Goal: Information Seeking & Learning: Learn about a topic

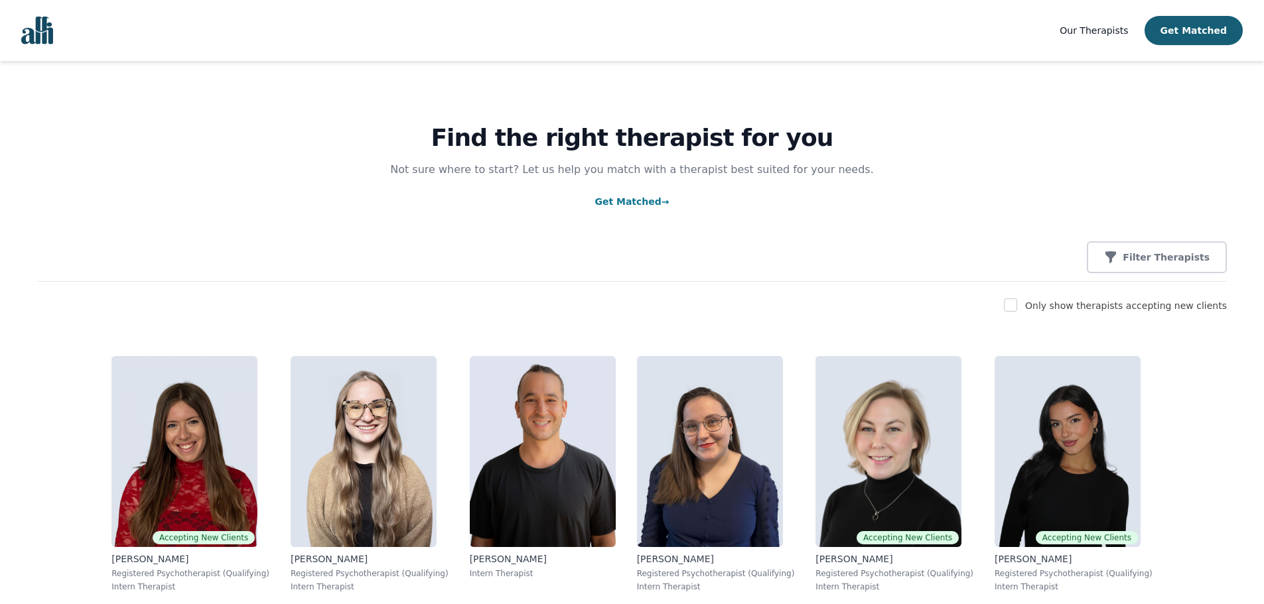
click at [1177, 264] on p "Filter Therapists" at bounding box center [1165, 257] width 87 height 13
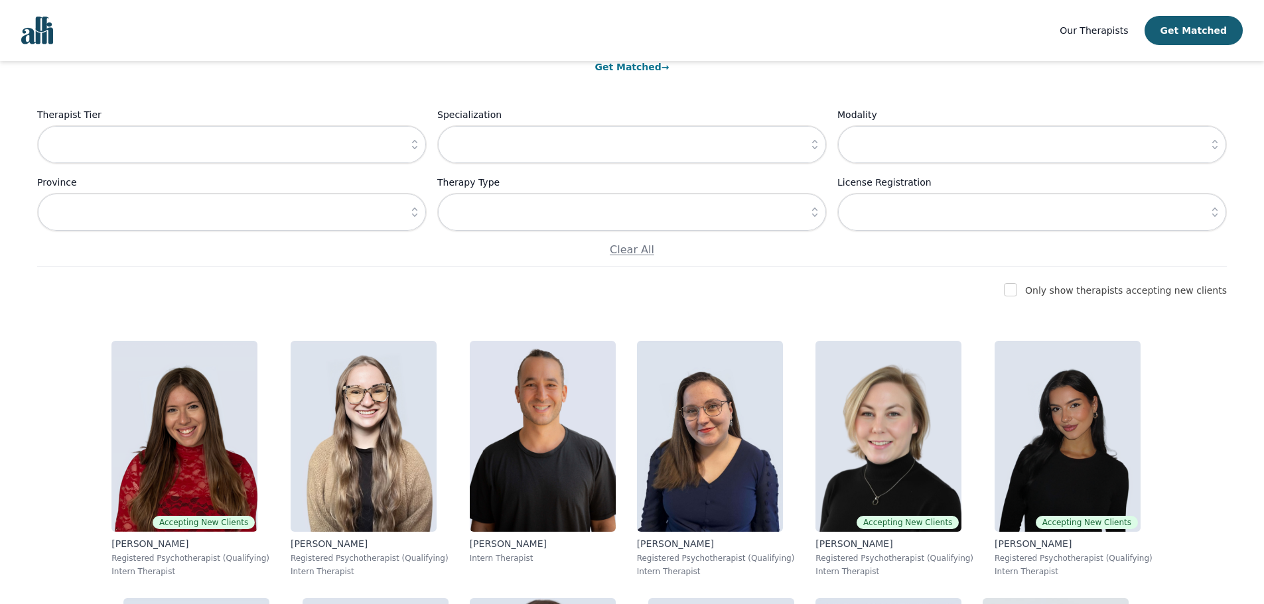
scroll to position [133, 0]
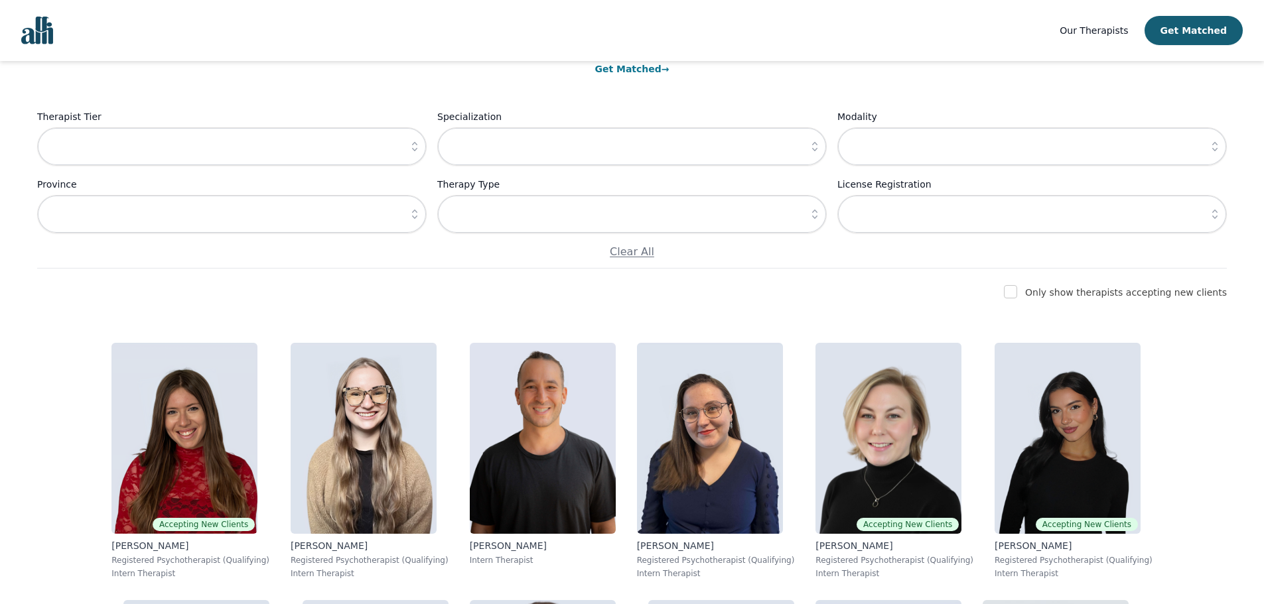
click at [1125, 297] on label "Only show therapists accepting new clients" at bounding box center [1126, 292] width 202 height 11
click at [1017, 289] on input "checkbox" at bounding box center [1010, 291] width 13 height 13
checkbox input "true"
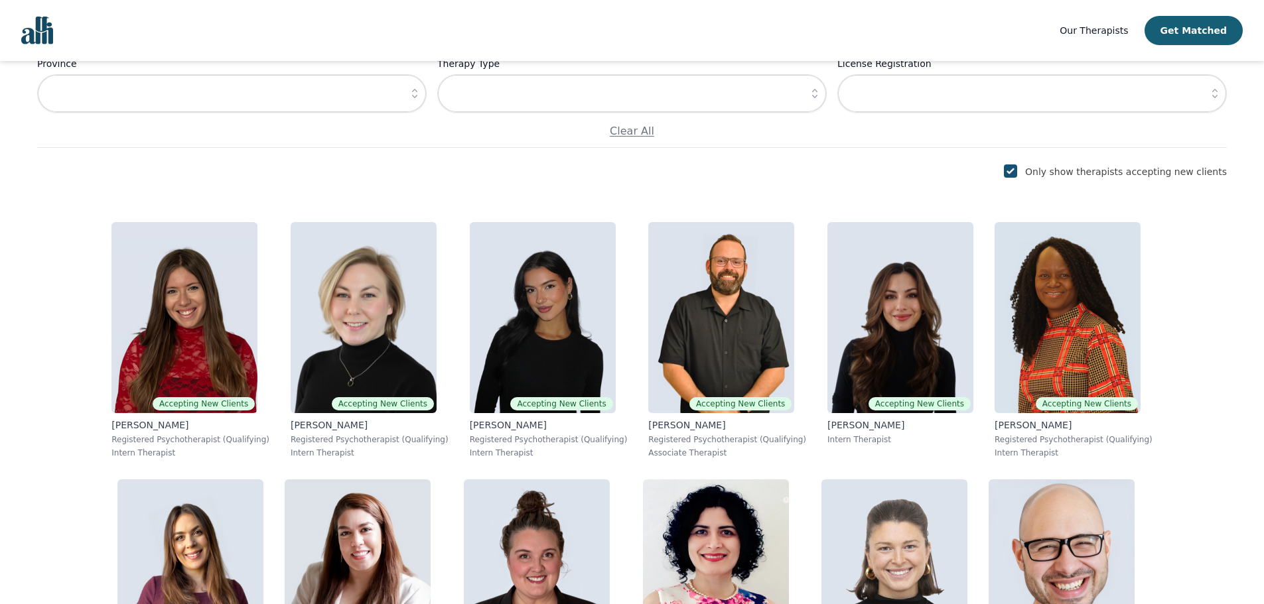
scroll to position [265, 0]
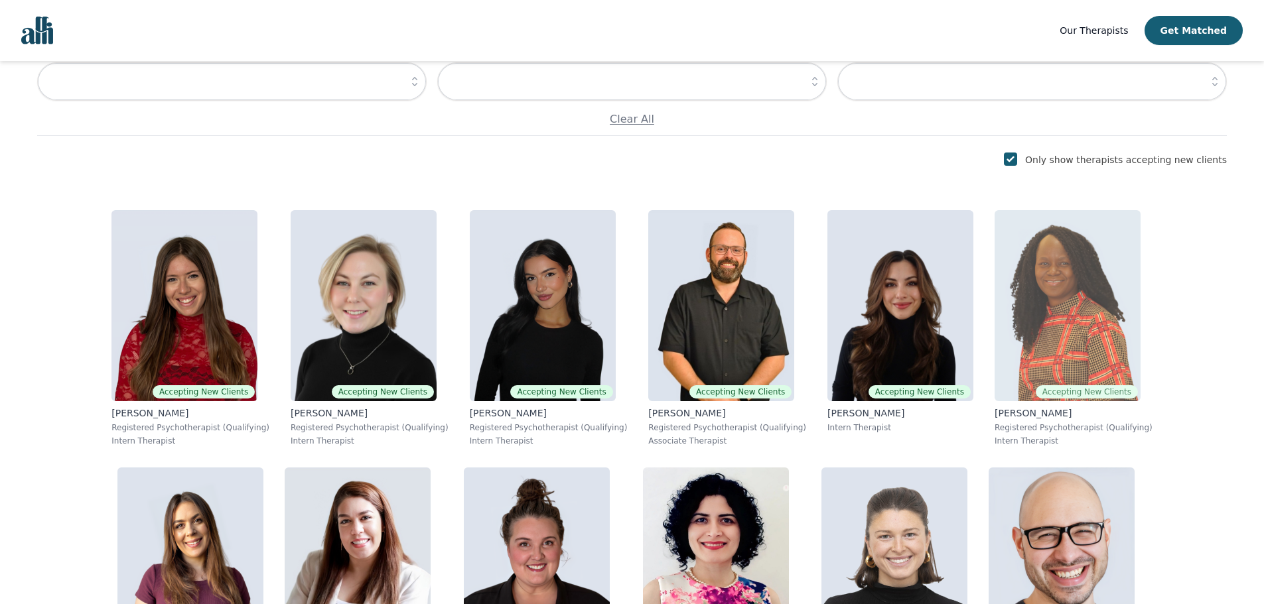
click at [994, 419] on p "[PERSON_NAME]" at bounding box center [1073, 413] width 158 height 13
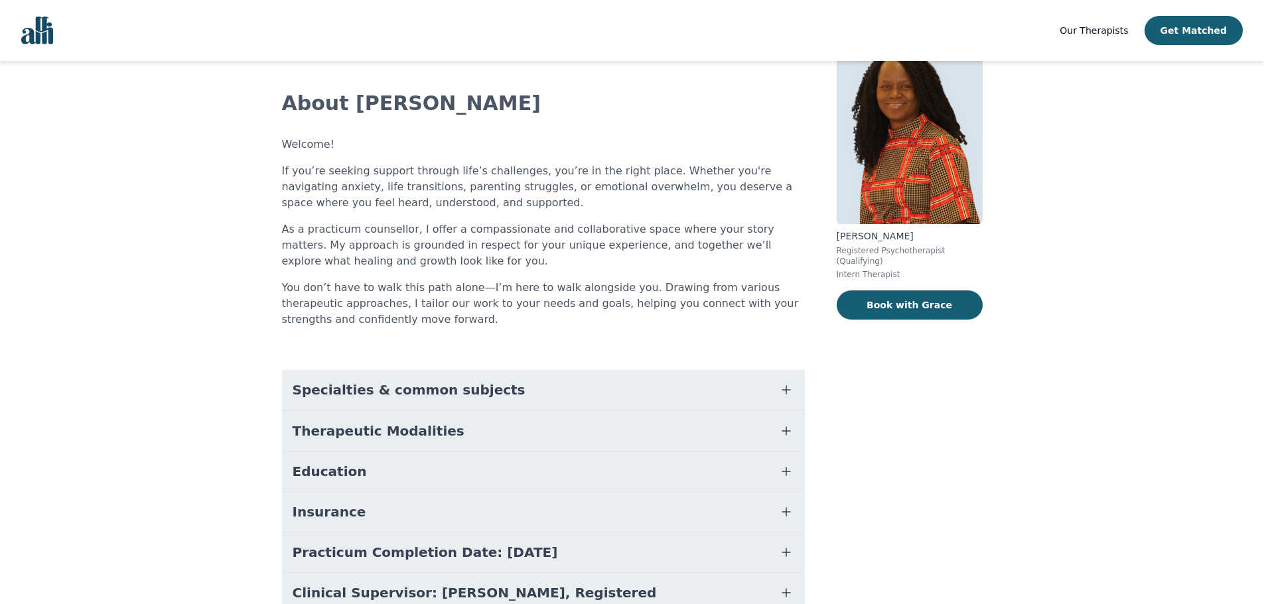
scroll to position [132, 0]
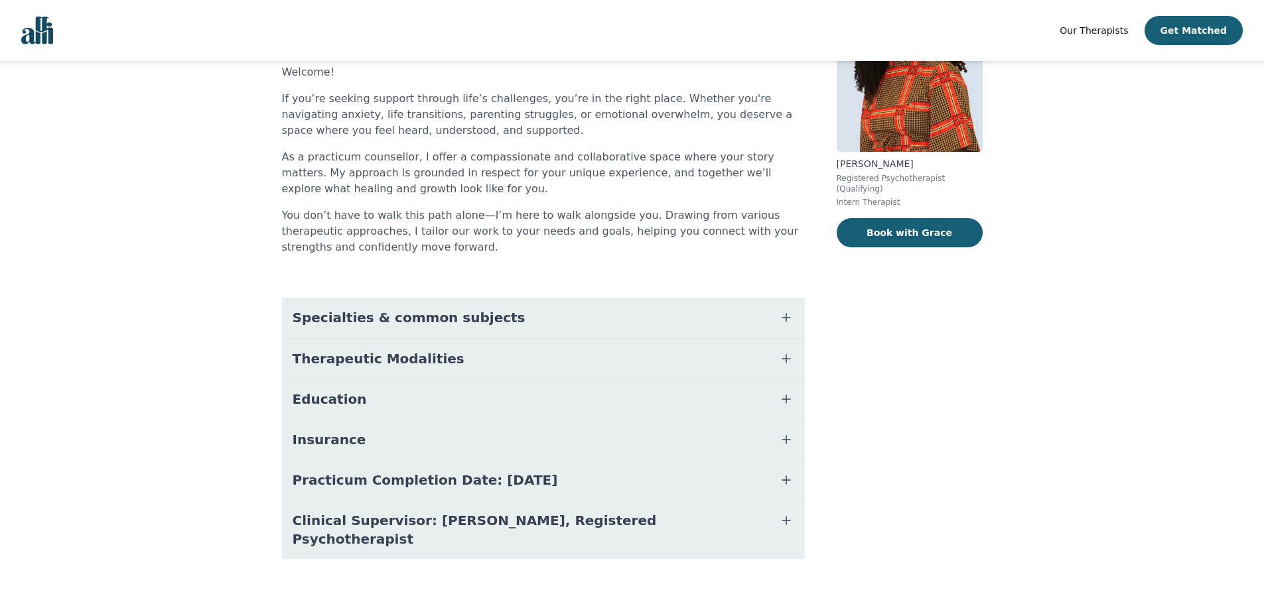
click at [435, 366] on button "Therapeutic Modalities" at bounding box center [543, 359] width 523 height 40
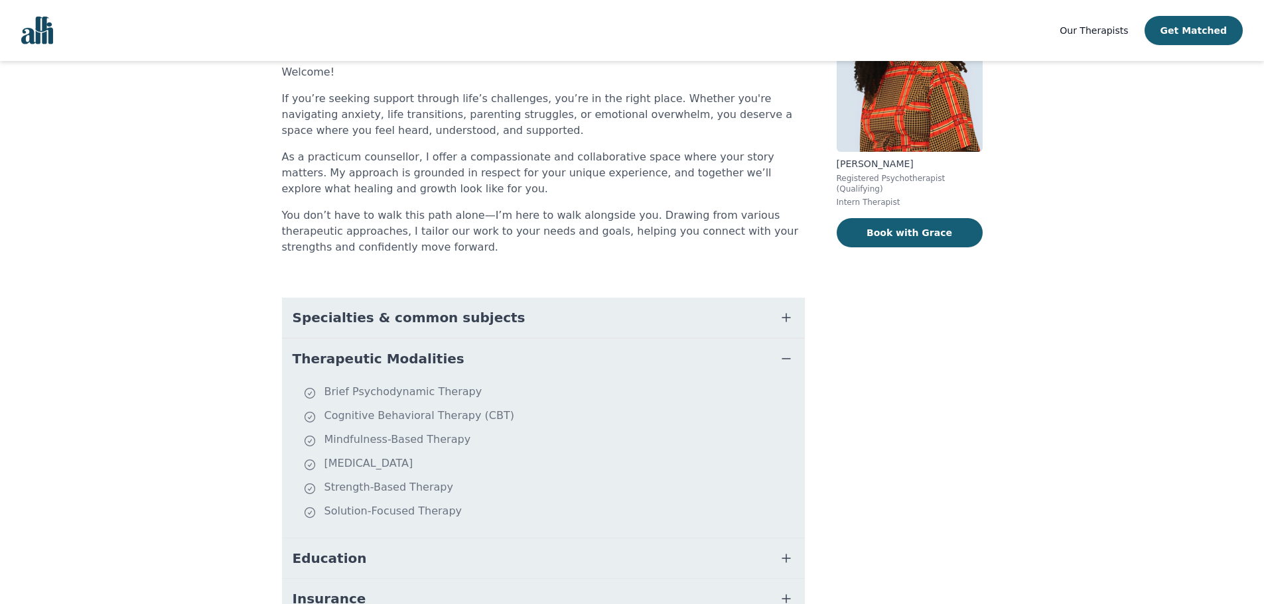
click at [435, 366] on button "Therapeutic Modalities" at bounding box center [543, 359] width 523 height 40
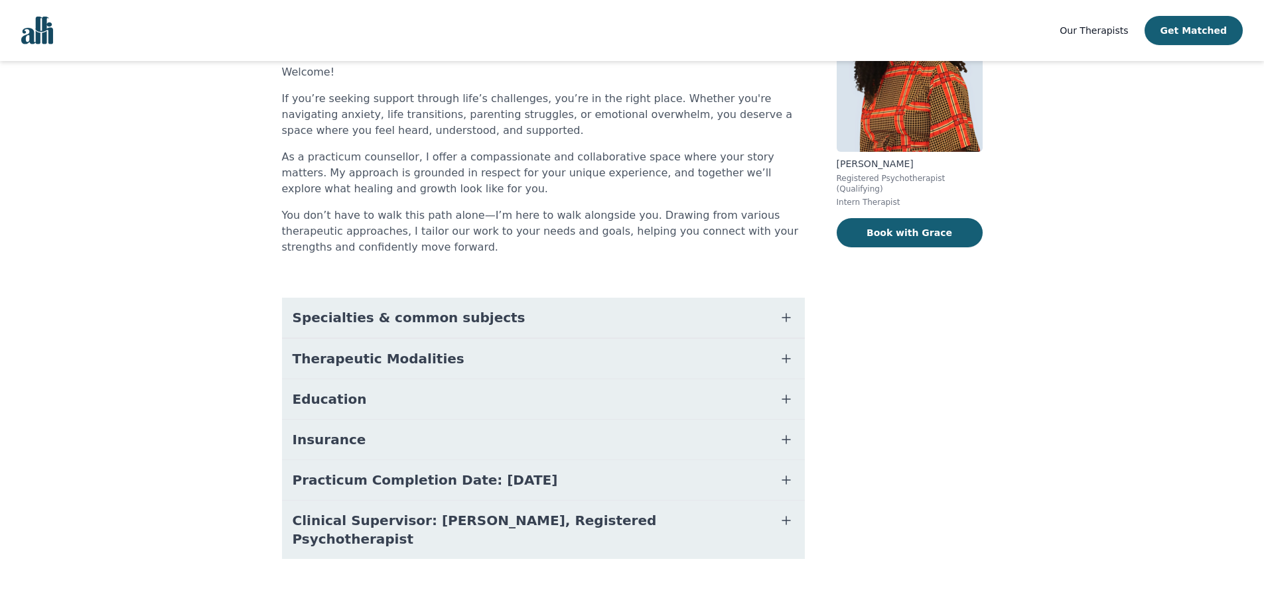
click at [442, 320] on span "Specialties & common subjects" at bounding box center [409, 317] width 233 height 19
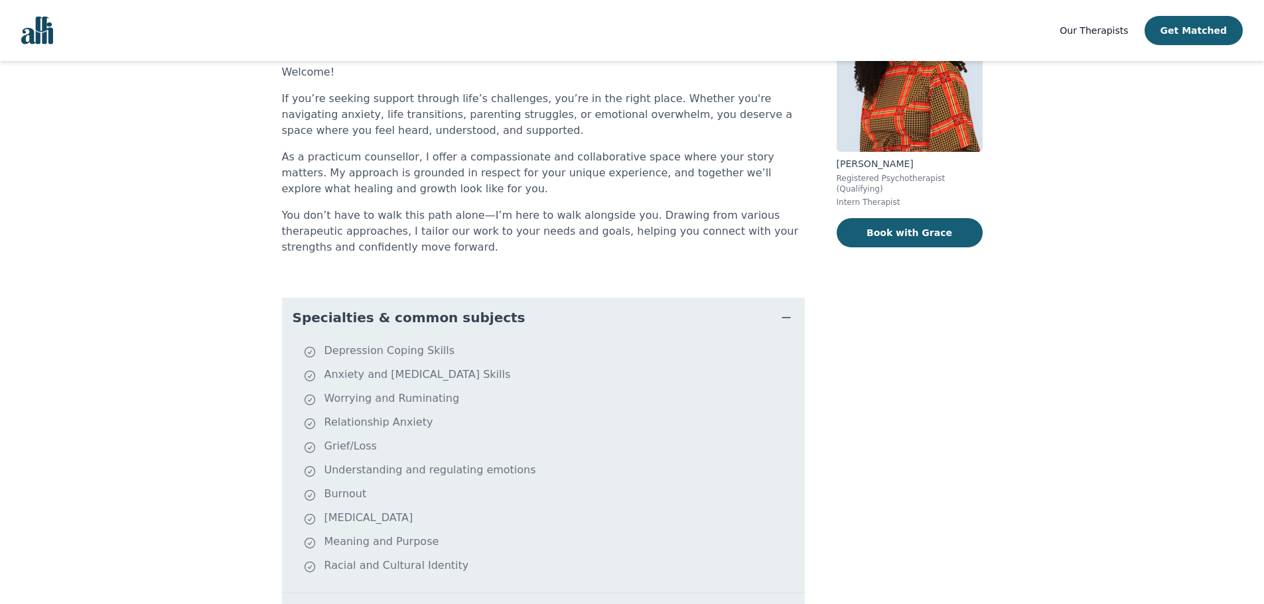
click at [442, 320] on span "Specialties & common subjects" at bounding box center [409, 317] width 233 height 19
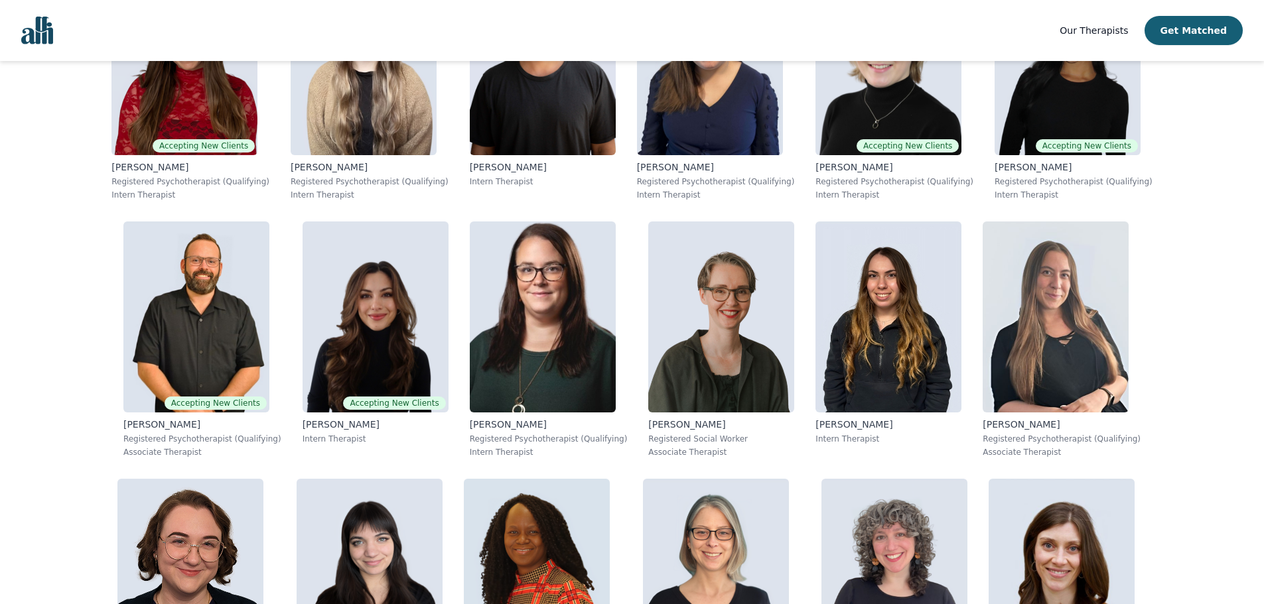
scroll to position [198, 0]
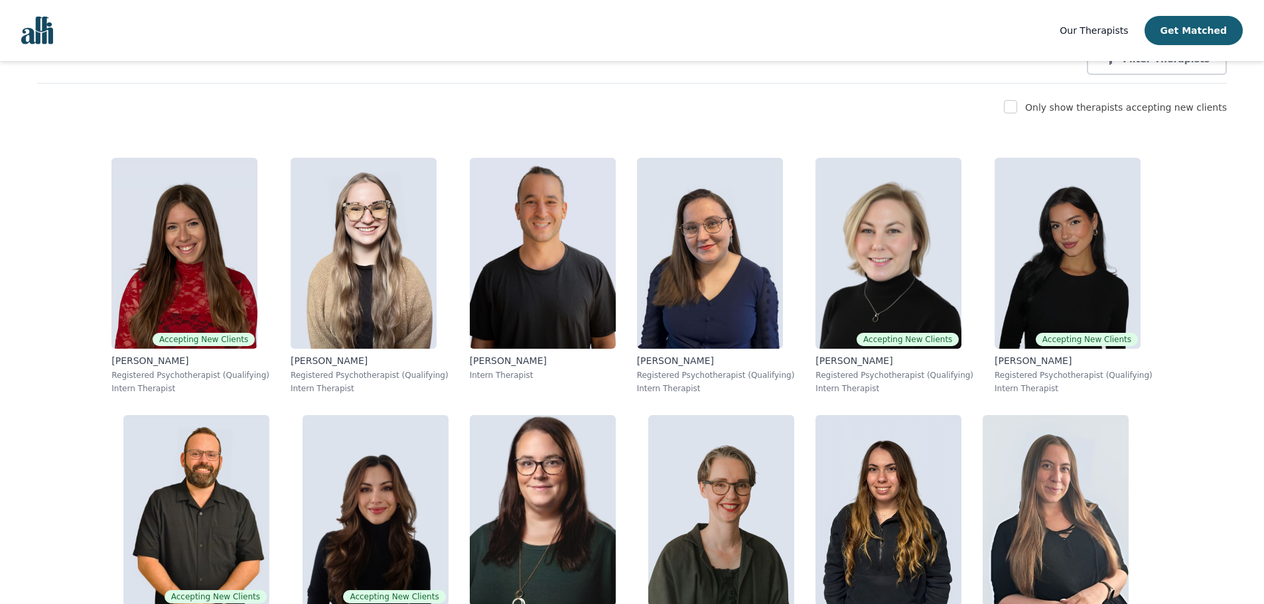
click at [1075, 104] on label "Only show therapists accepting new clients" at bounding box center [1126, 107] width 202 height 11
click at [1017, 109] on input "checkbox" at bounding box center [1010, 106] width 13 height 13
checkbox input "true"
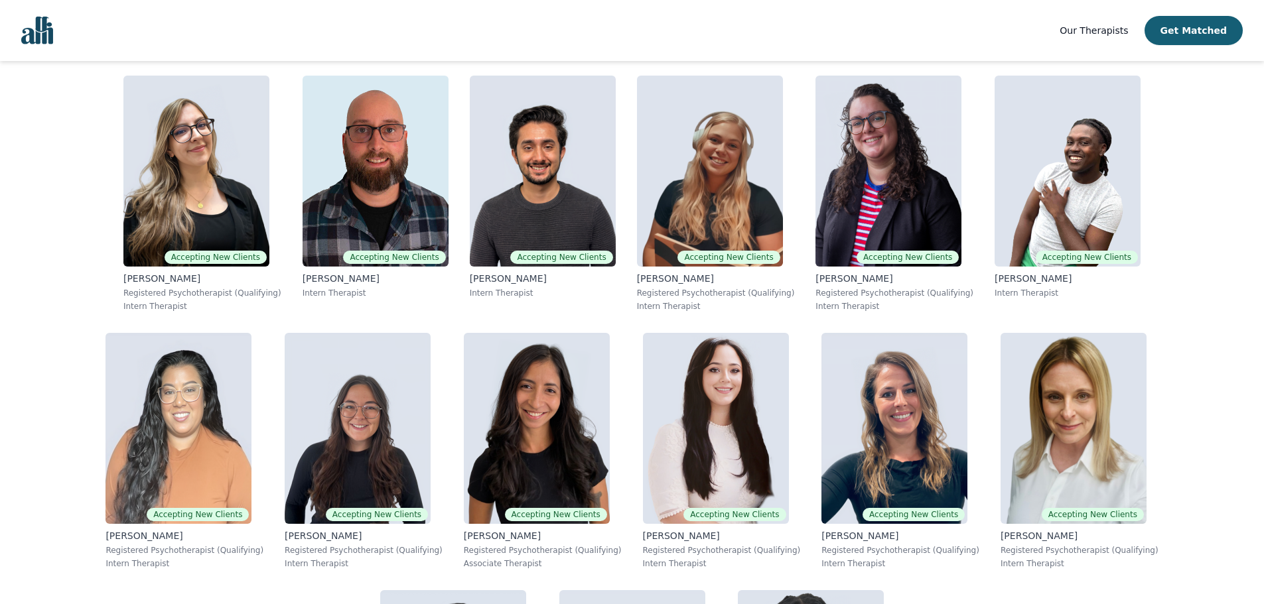
scroll to position [2109, 0]
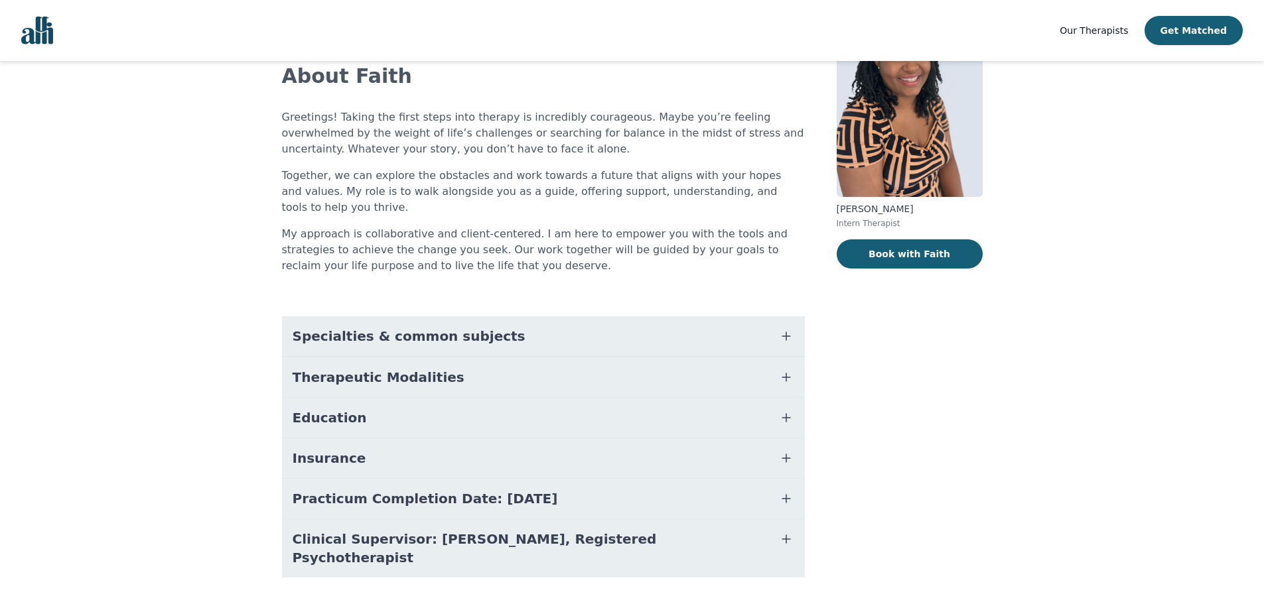
scroll to position [90, 0]
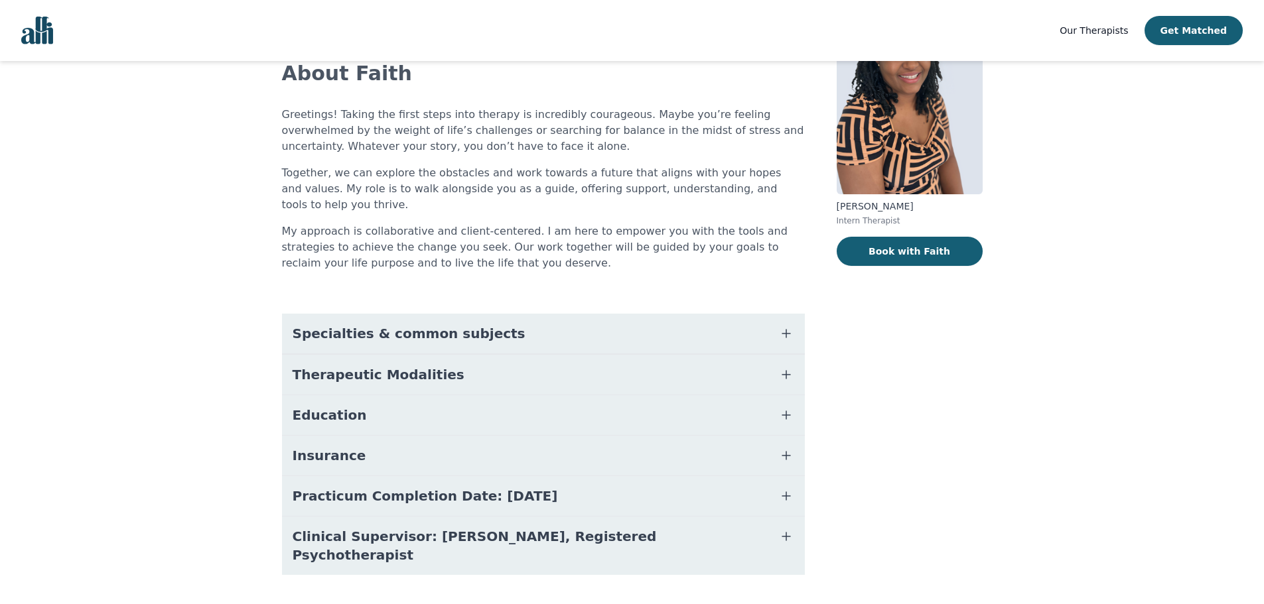
click at [406, 366] on span "Therapeutic Modalities" at bounding box center [379, 375] width 172 height 19
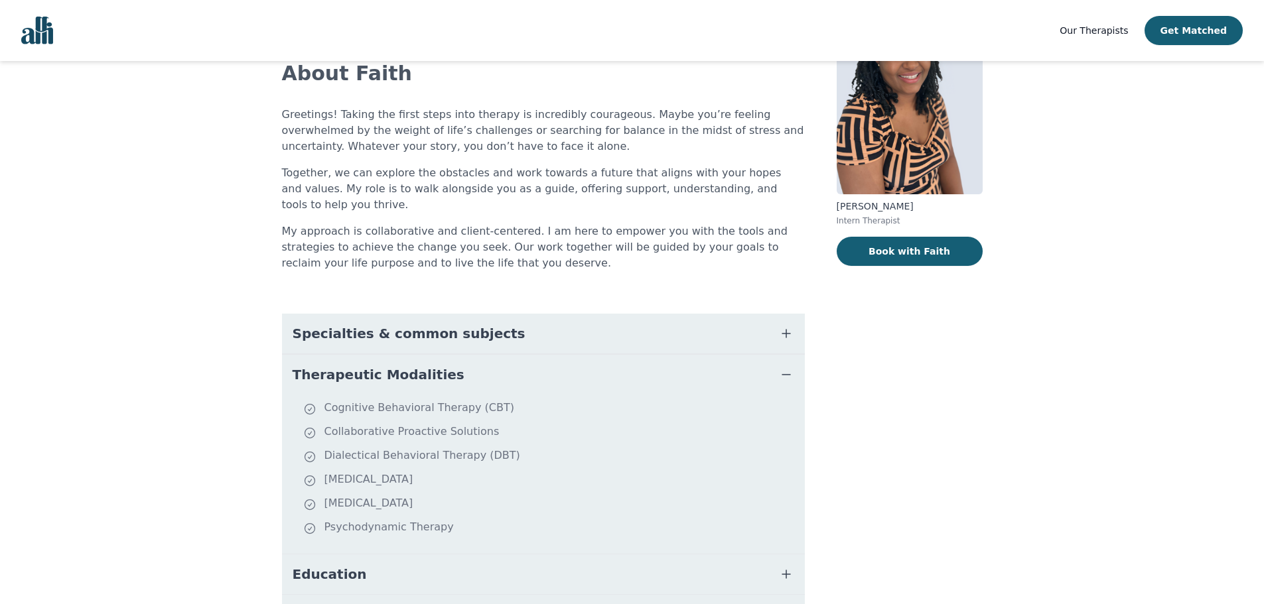
click at [406, 366] on span "Therapeutic Modalities" at bounding box center [379, 375] width 172 height 19
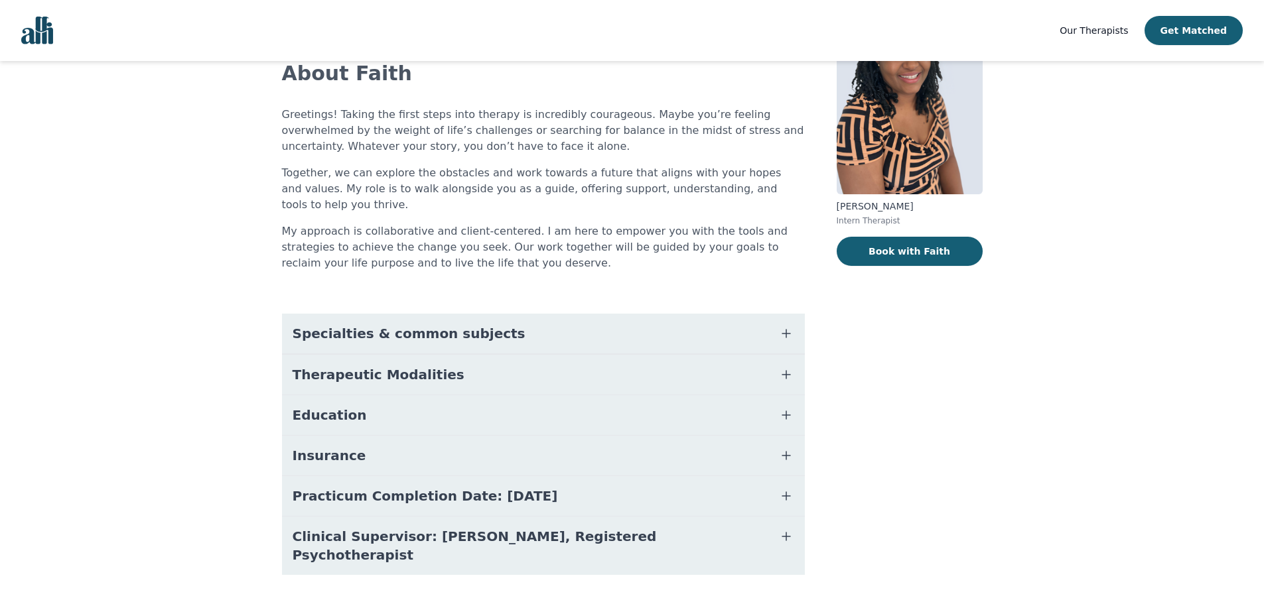
click at [446, 324] on span "Specialties & common subjects" at bounding box center [409, 333] width 233 height 19
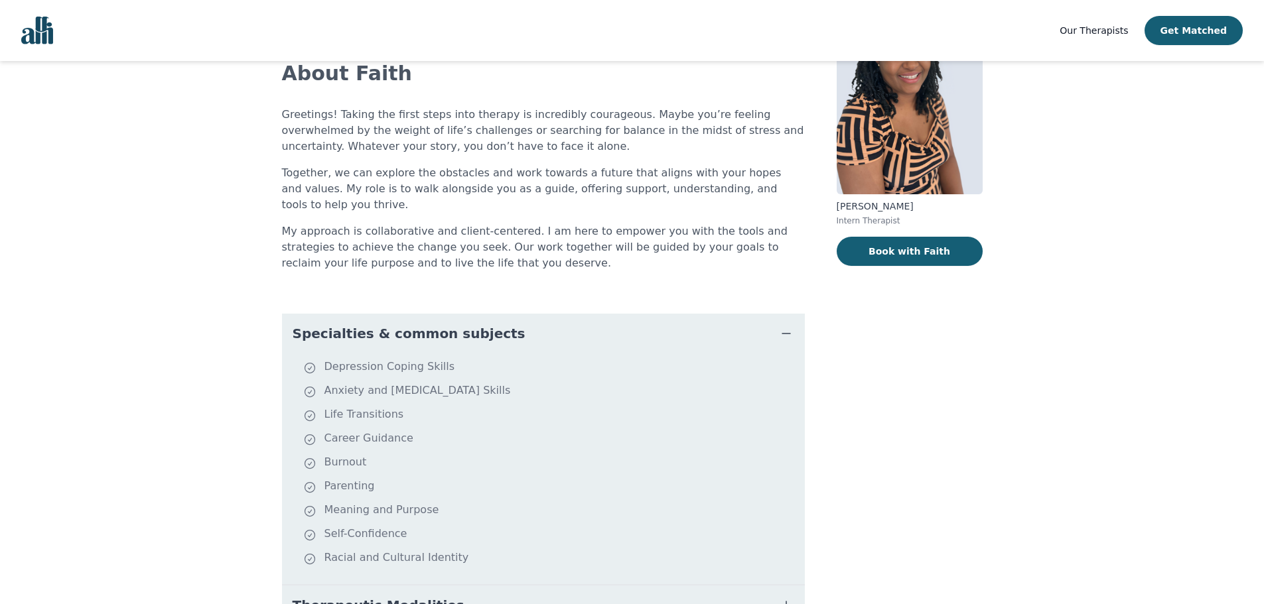
click at [446, 324] on span "Specialties & common subjects" at bounding box center [409, 333] width 233 height 19
